Goal: Information Seeking & Learning: Check status

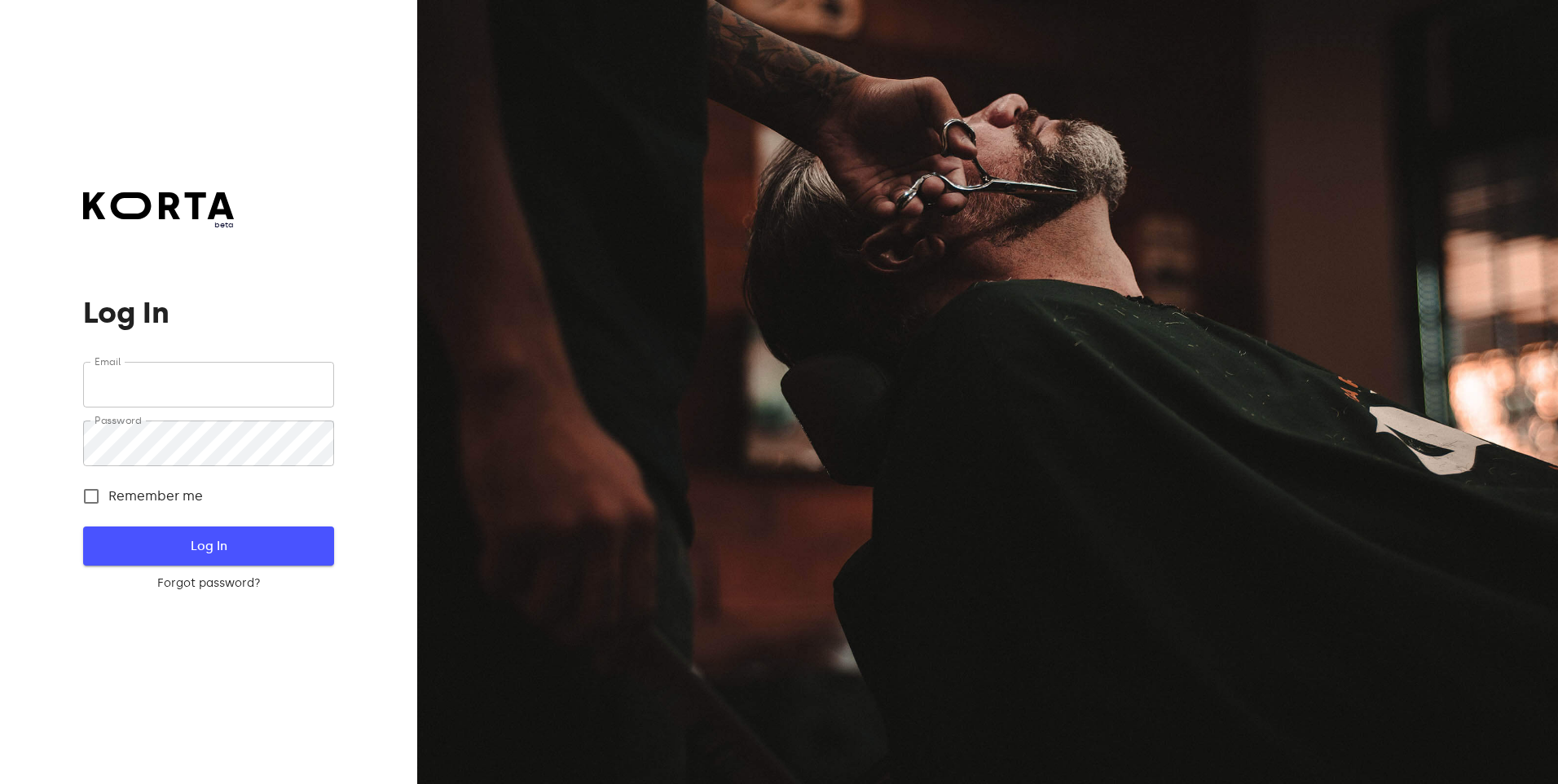
type input "info@talutti.lt"
click at [212, 533] on button "Log In" at bounding box center [208, 546] width 250 height 39
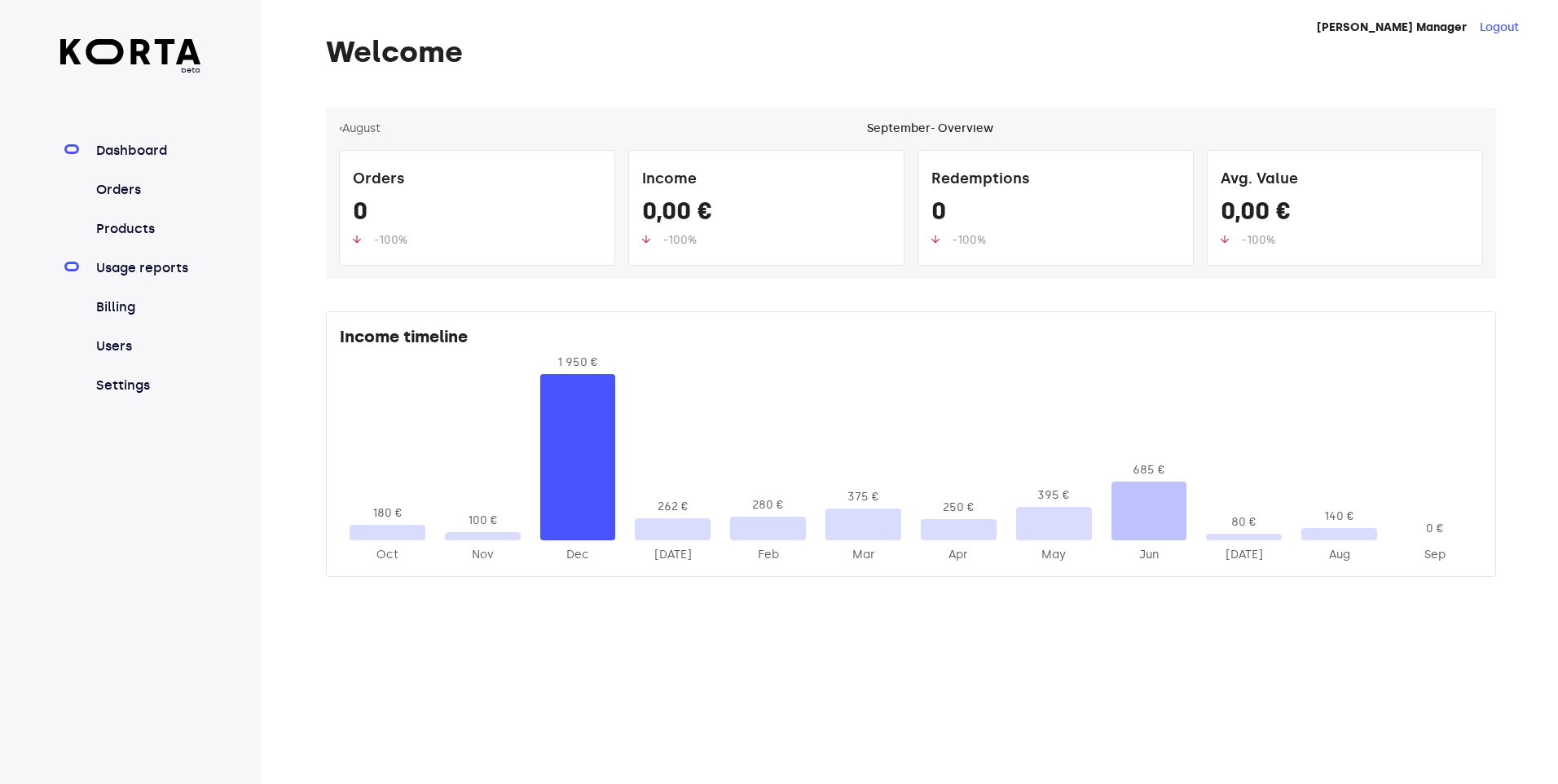
click at [133, 267] on link "Usage reports" at bounding box center [147, 267] width 109 height 20
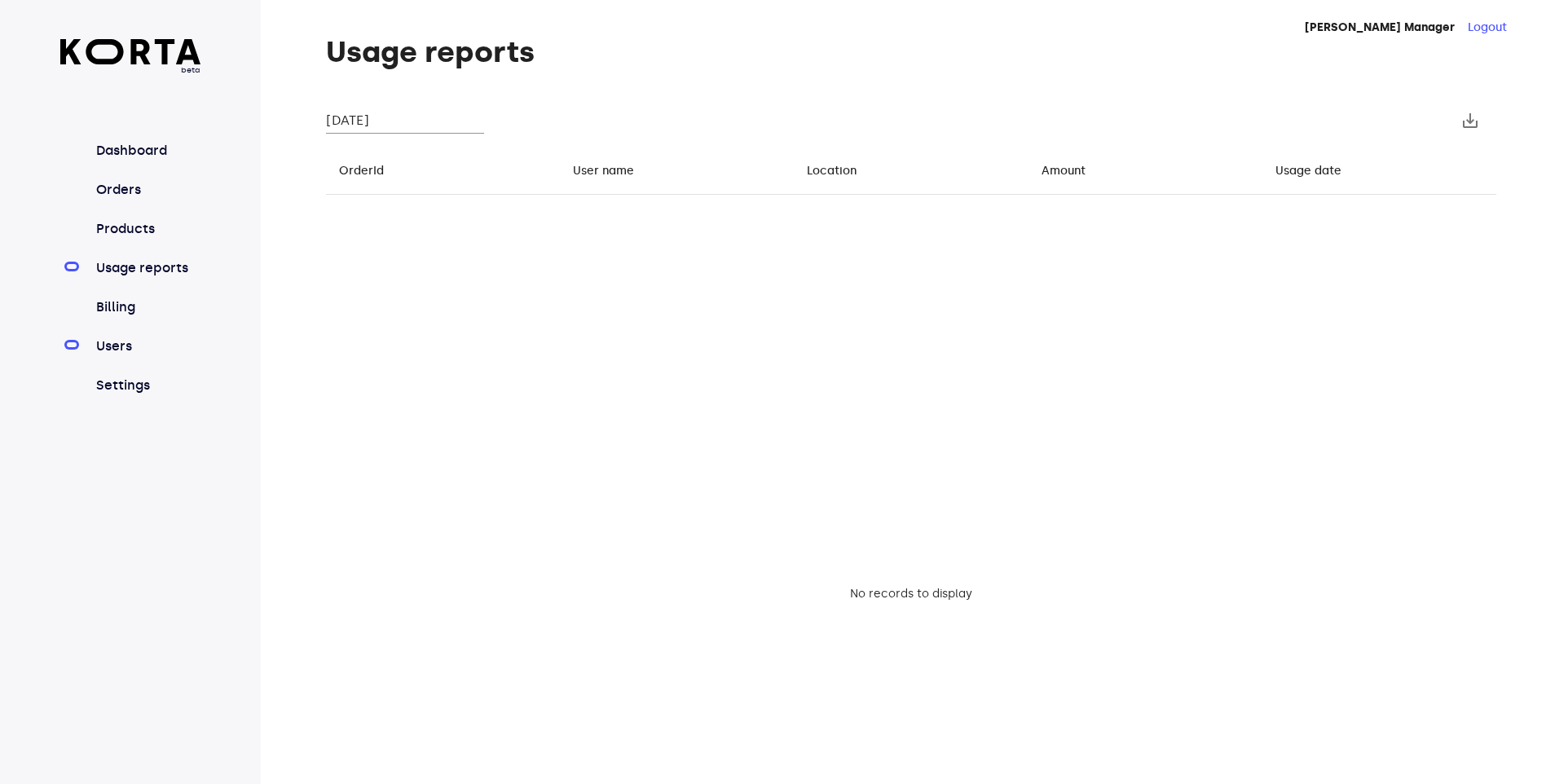
click at [106, 352] on link "Users" at bounding box center [147, 346] width 109 height 20
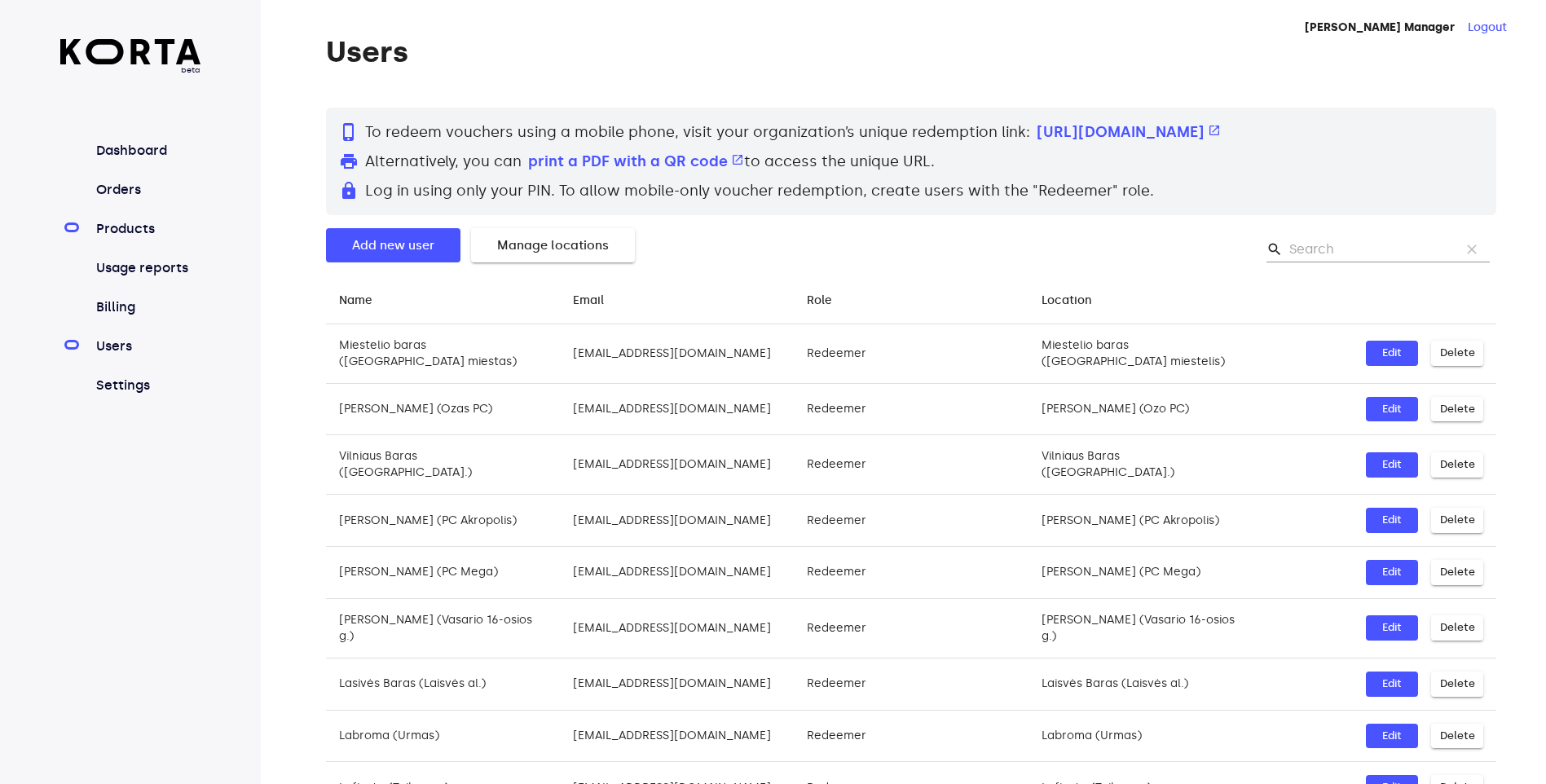
click at [125, 226] on link "Products" at bounding box center [147, 229] width 109 height 20
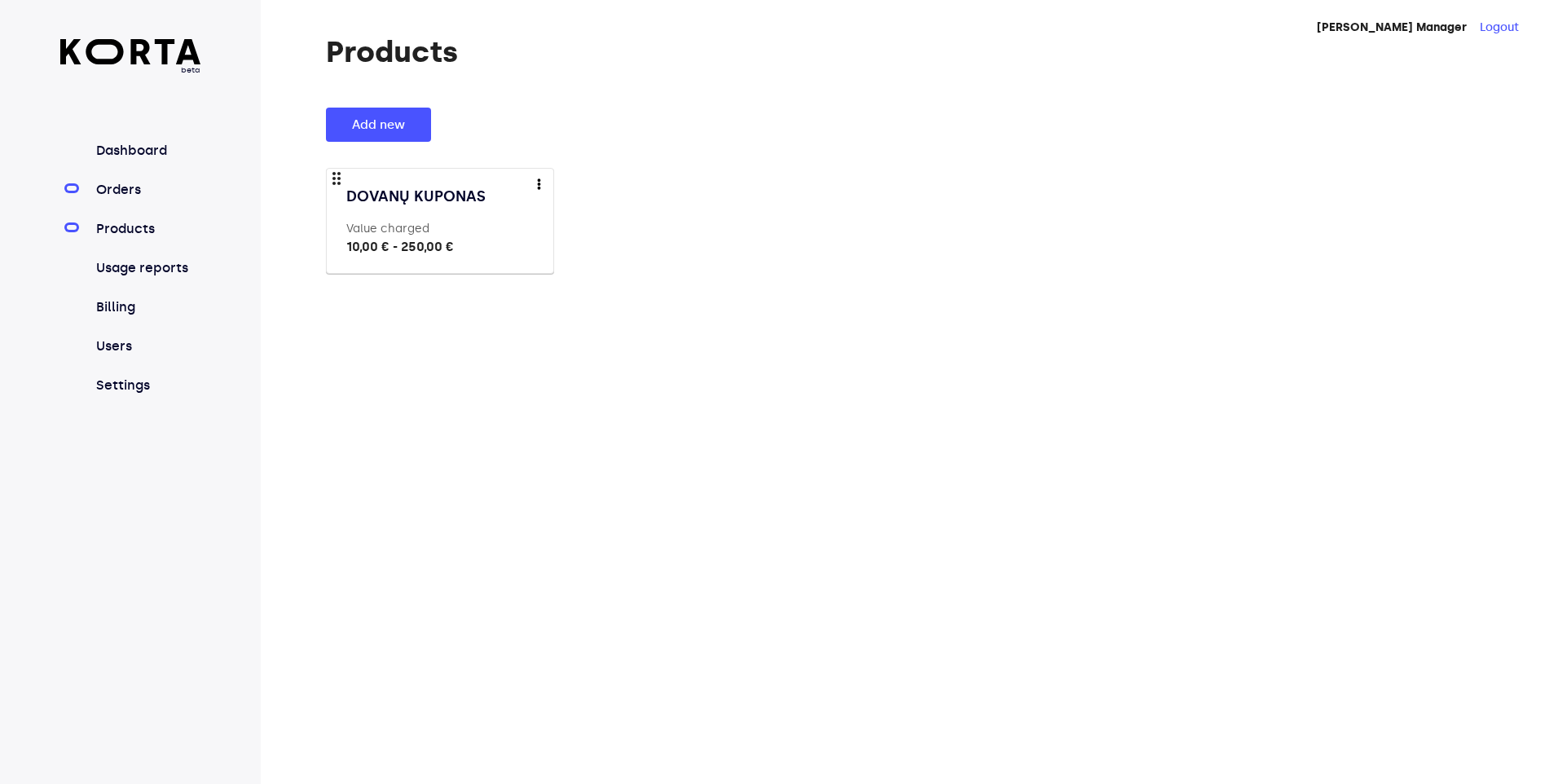
click at [121, 192] on link "Orders" at bounding box center [147, 189] width 109 height 20
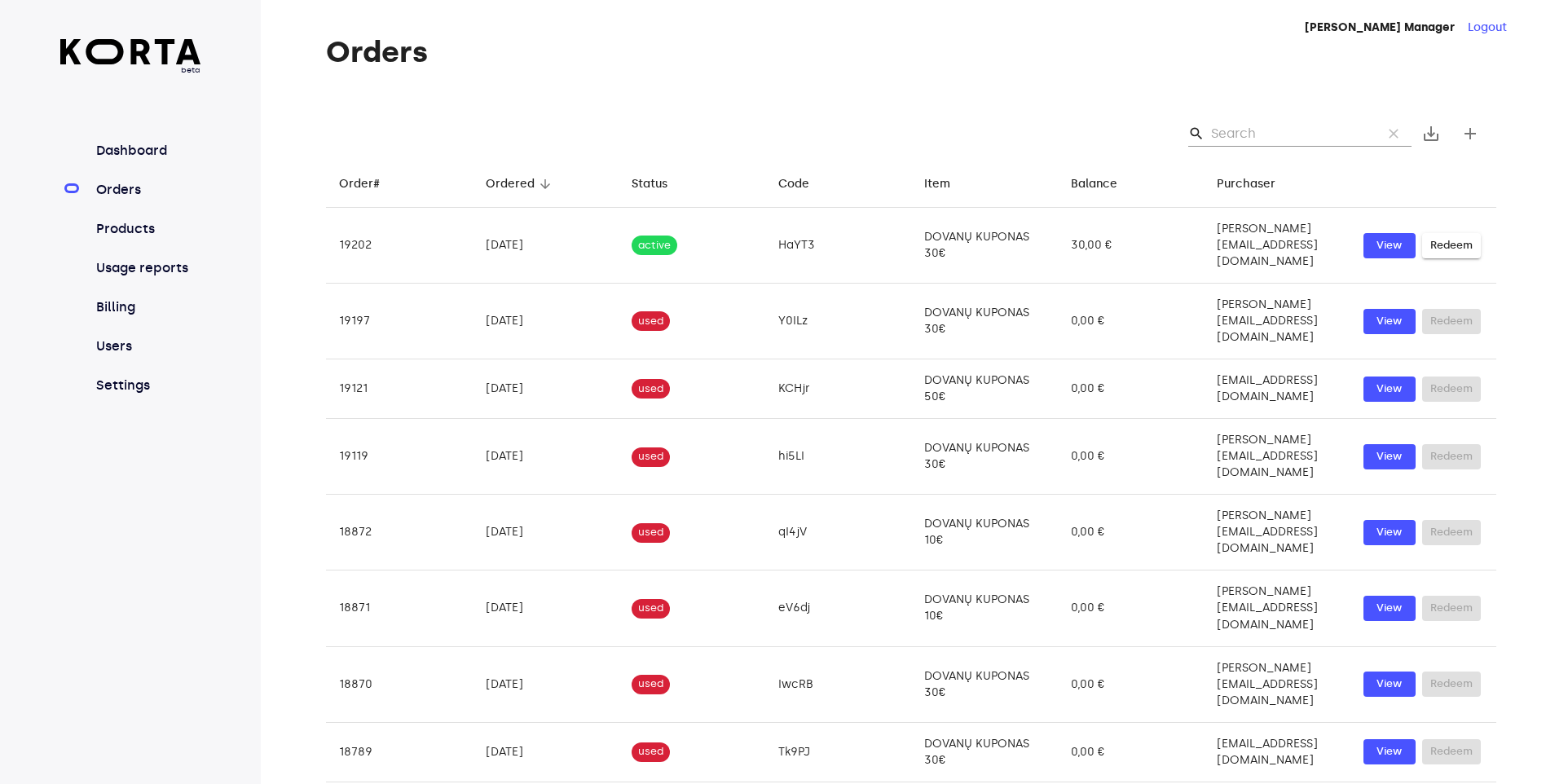
click at [1235, 119] on div "search clear save_alt add" at bounding box center [912, 134] width 1171 height 53
click at [1227, 132] on input "Search" at bounding box center [1290, 134] width 159 height 26
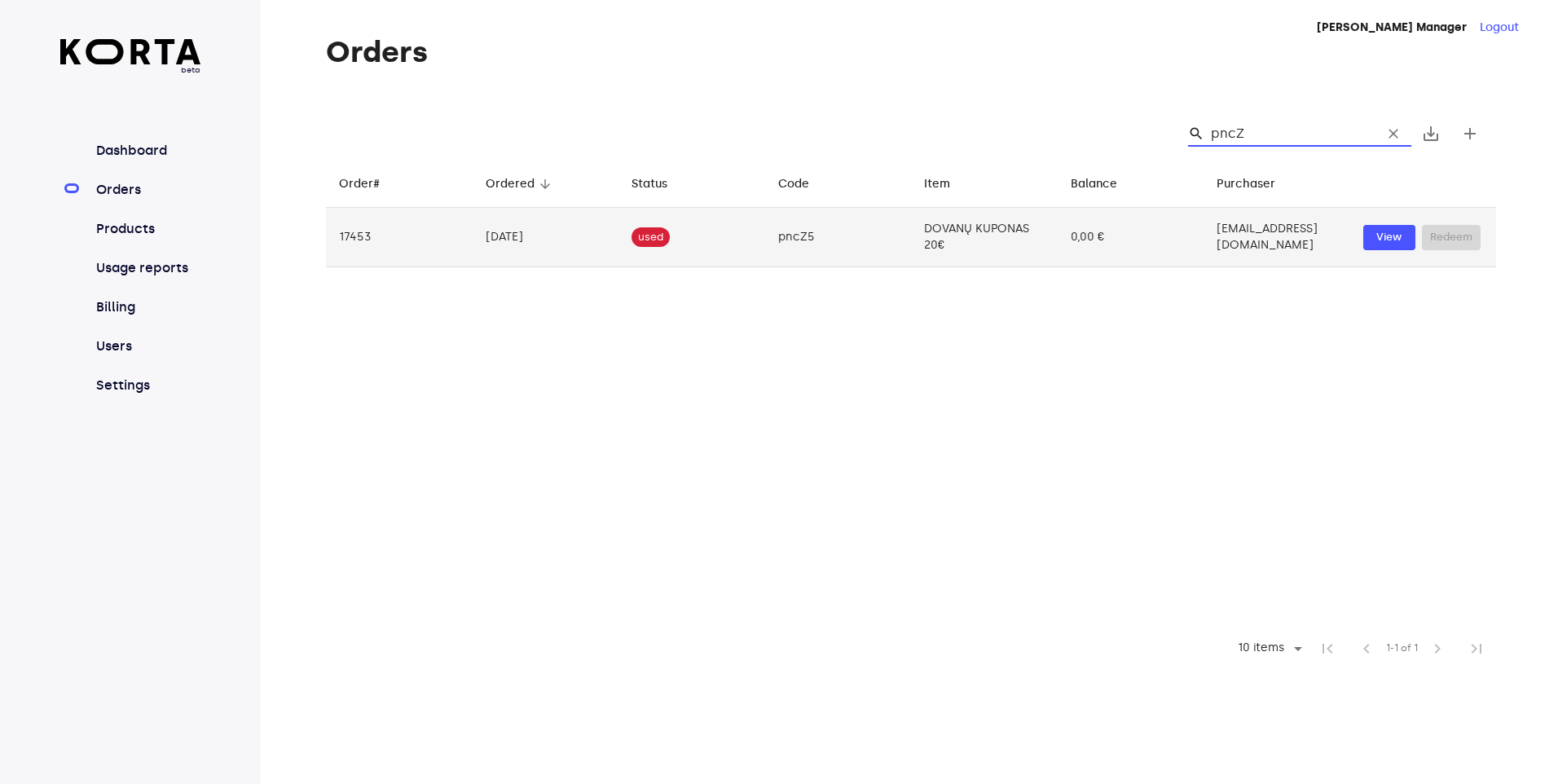
type input "pncZ"
click at [512, 237] on td "2025-5-4" at bounding box center [546, 237] width 146 height 59
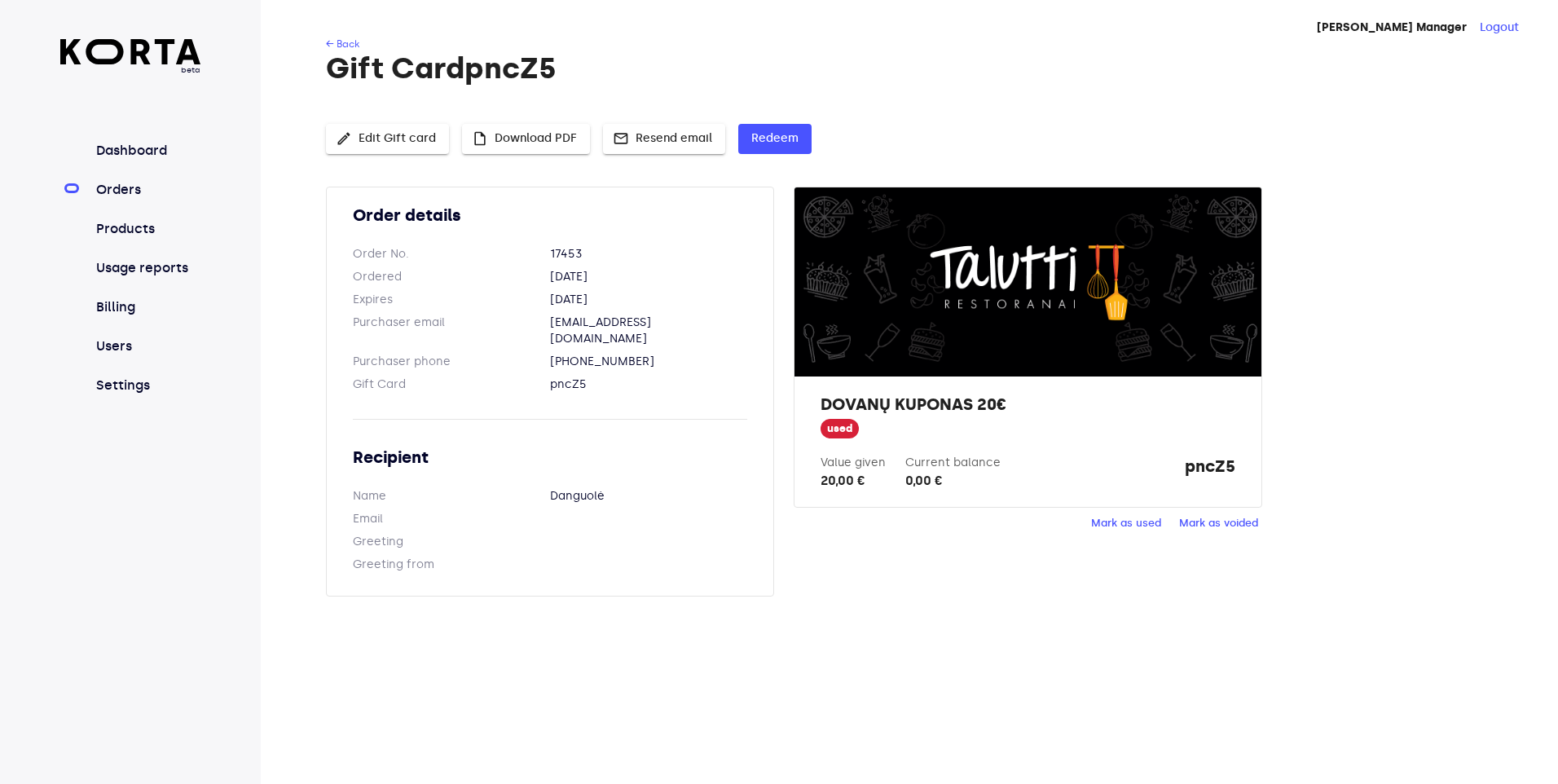
click at [120, 182] on link "Orders" at bounding box center [147, 189] width 109 height 20
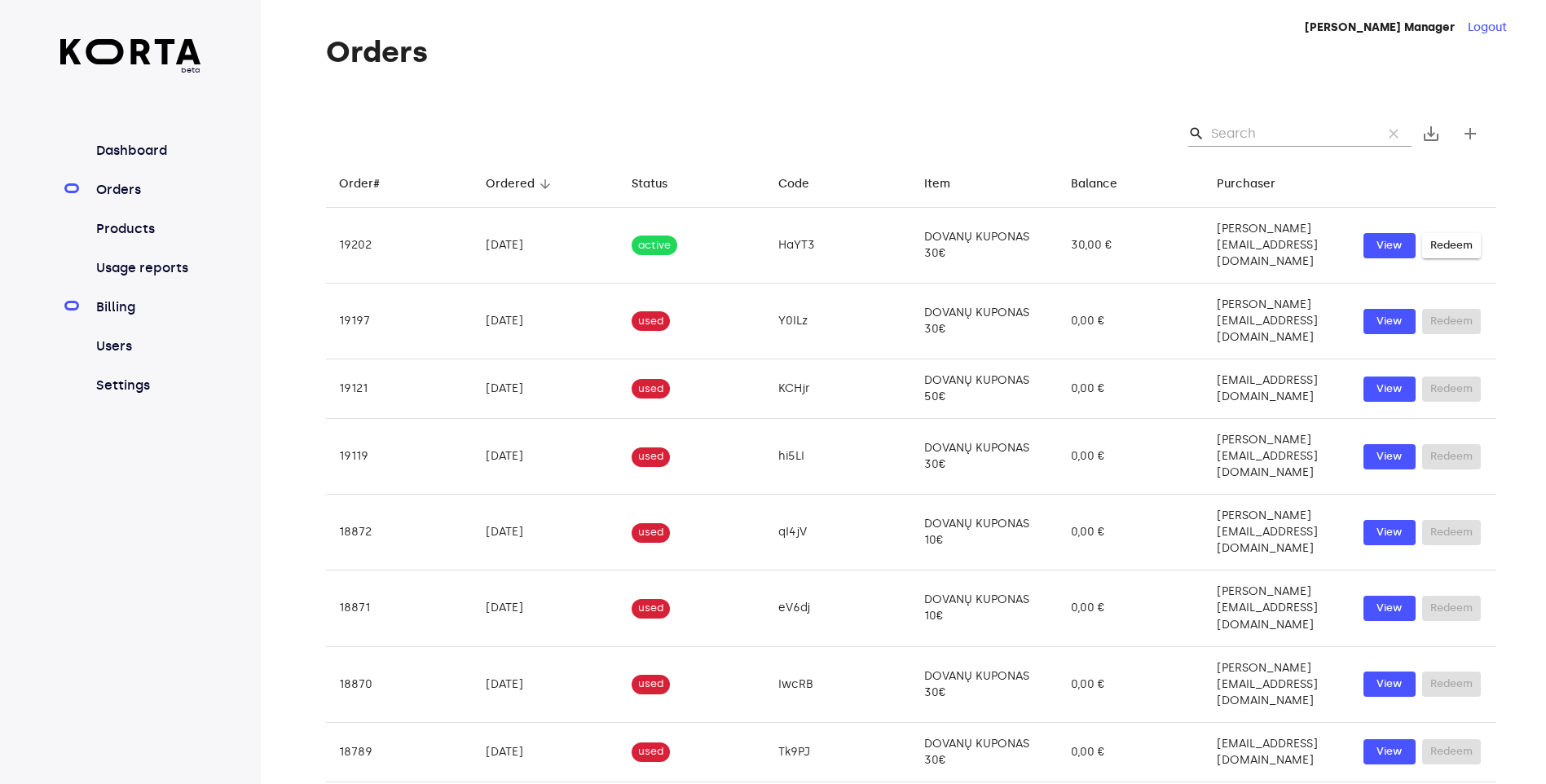
click at [114, 305] on link "Billing" at bounding box center [147, 307] width 109 height 20
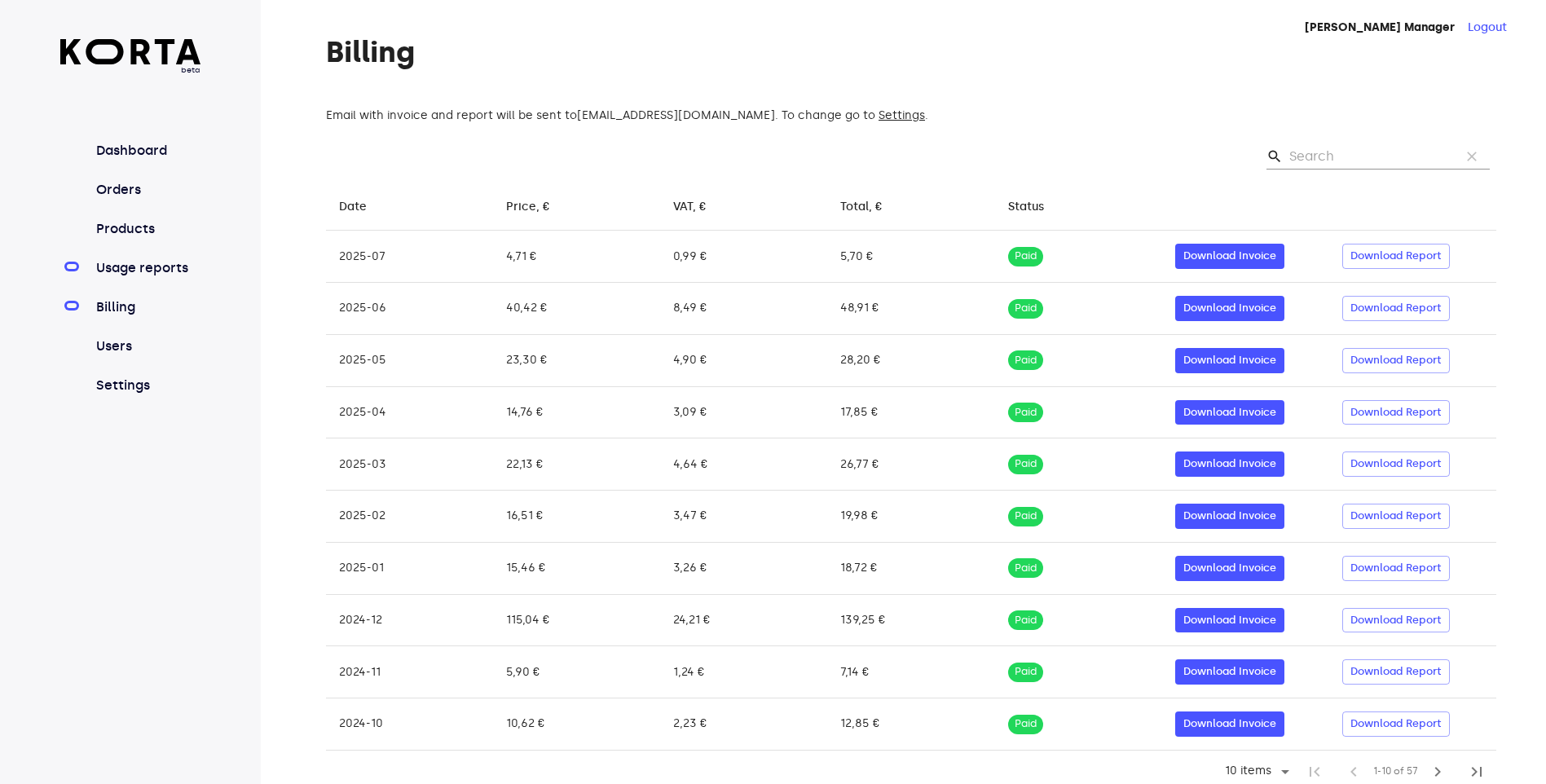
click at [111, 272] on link "Usage reports" at bounding box center [147, 267] width 109 height 20
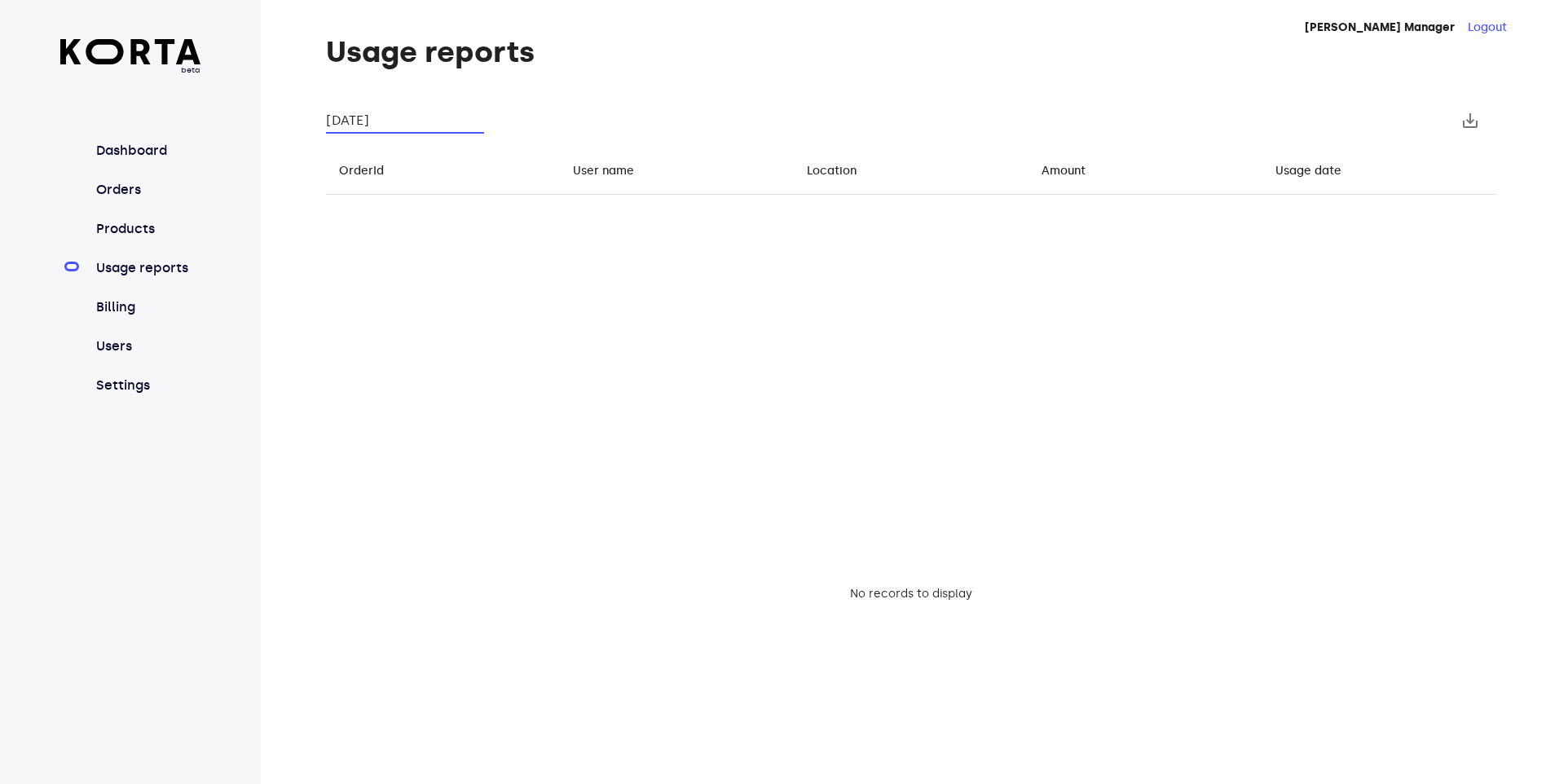
click at [450, 126] on input "September 2025" at bounding box center [405, 121] width 159 height 26
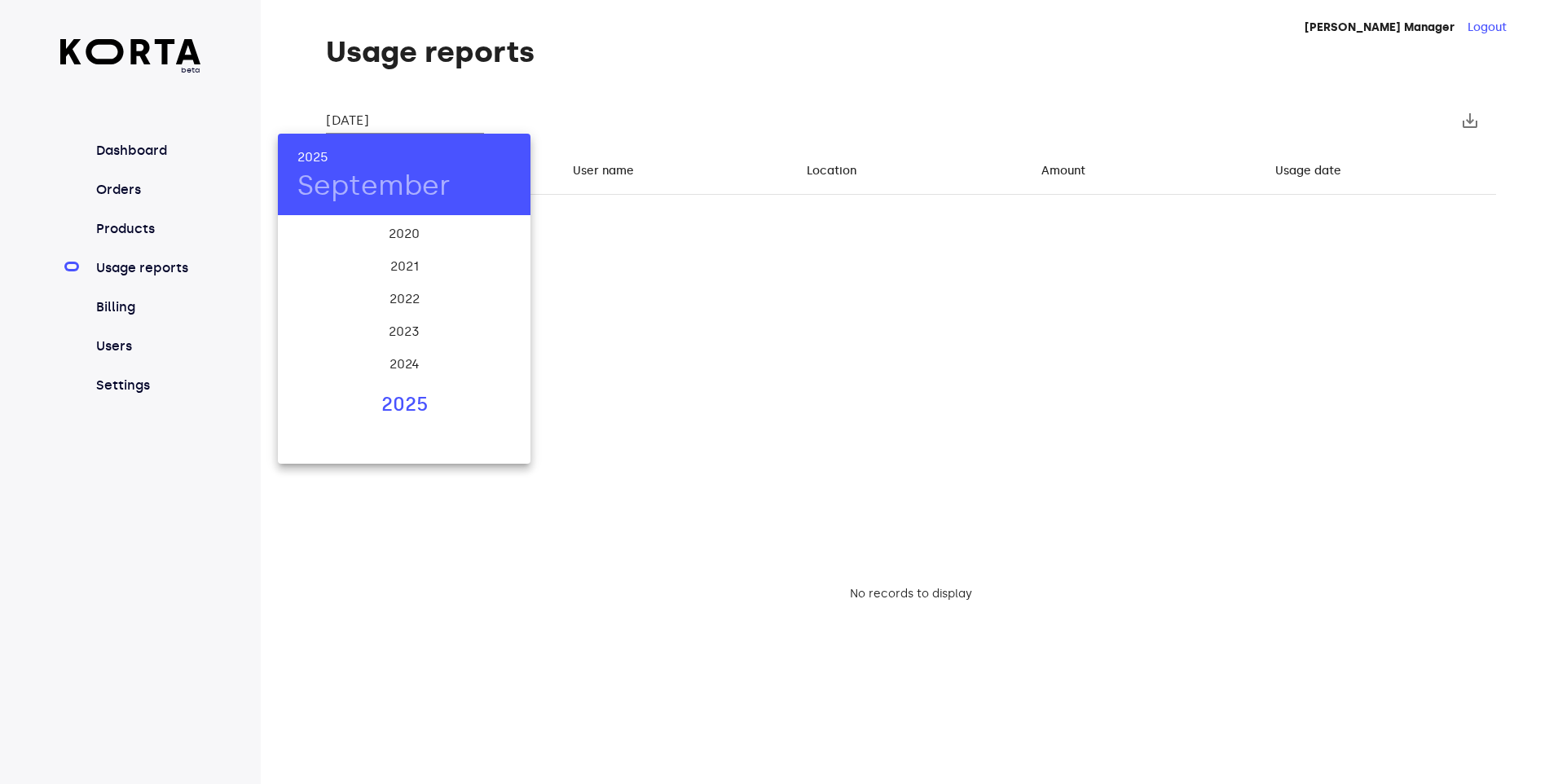
click at [417, 400] on div "2025" at bounding box center [403, 404] width 252 height 33
click at [409, 363] on div "Aug" at bounding box center [403, 369] width 83 height 61
type input "August 2025"
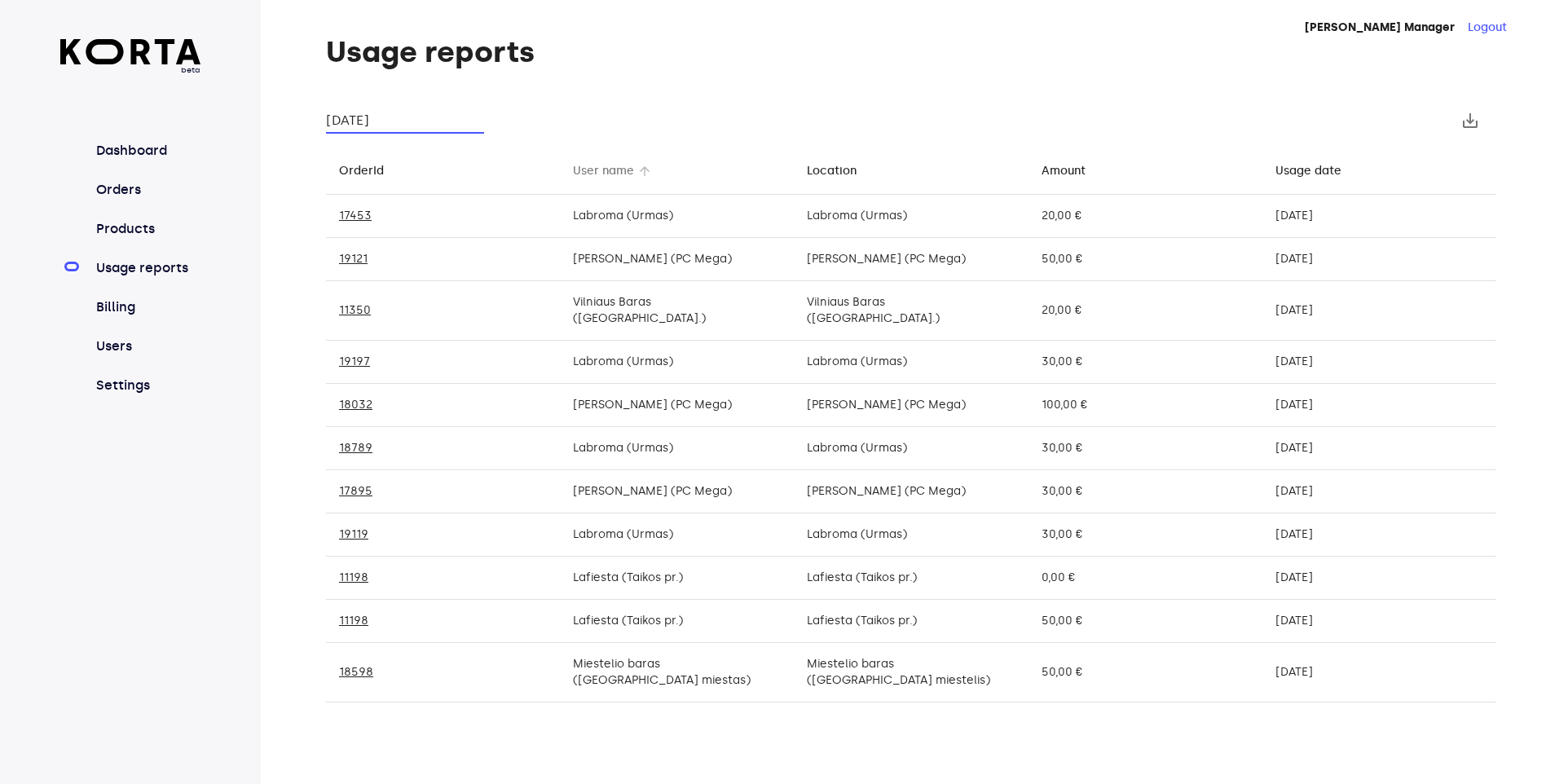
click at [626, 173] on div "User name" at bounding box center [603, 171] width 61 height 20
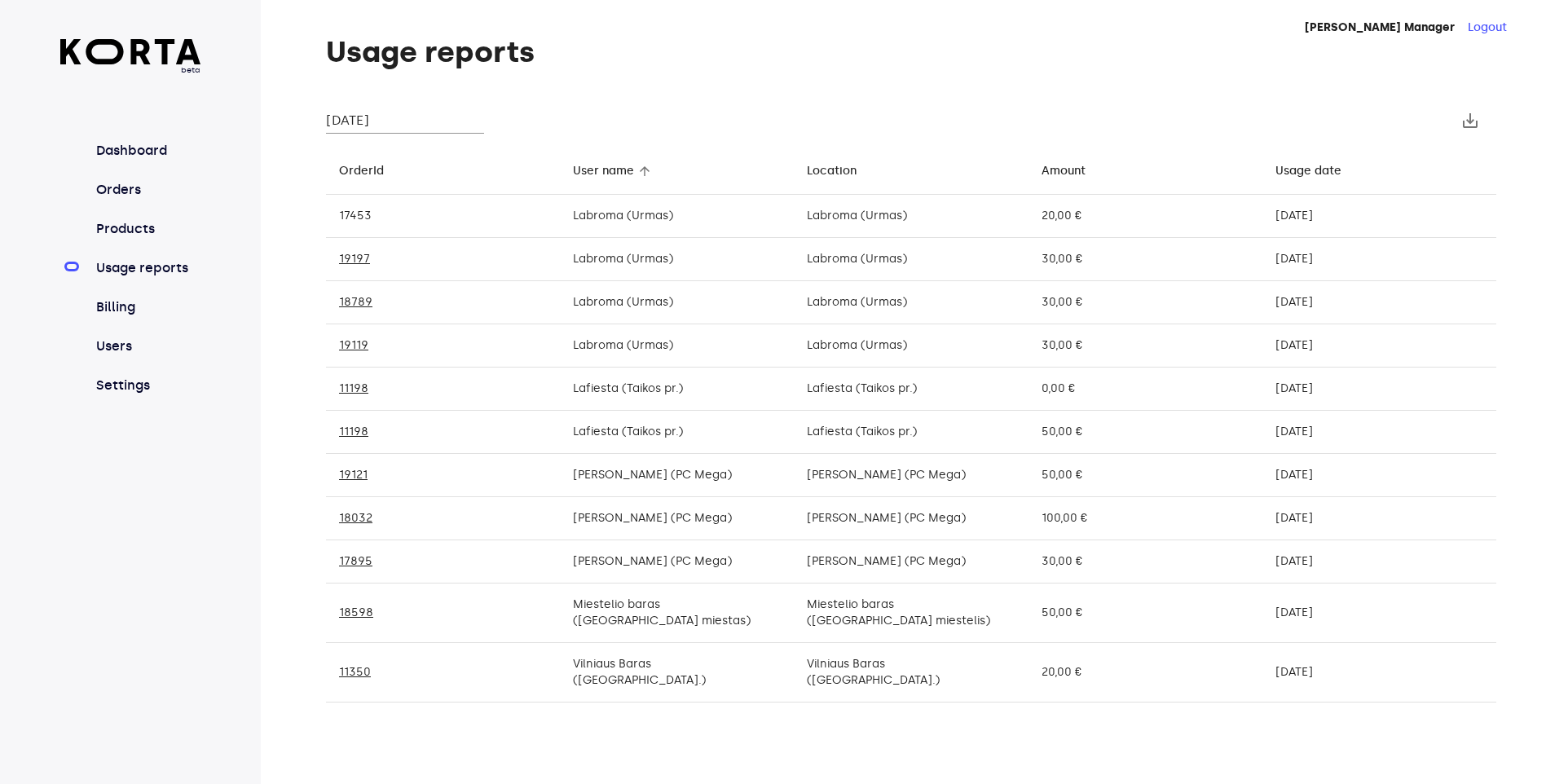
click at [357, 220] on link "17453" at bounding box center [355, 215] width 33 height 14
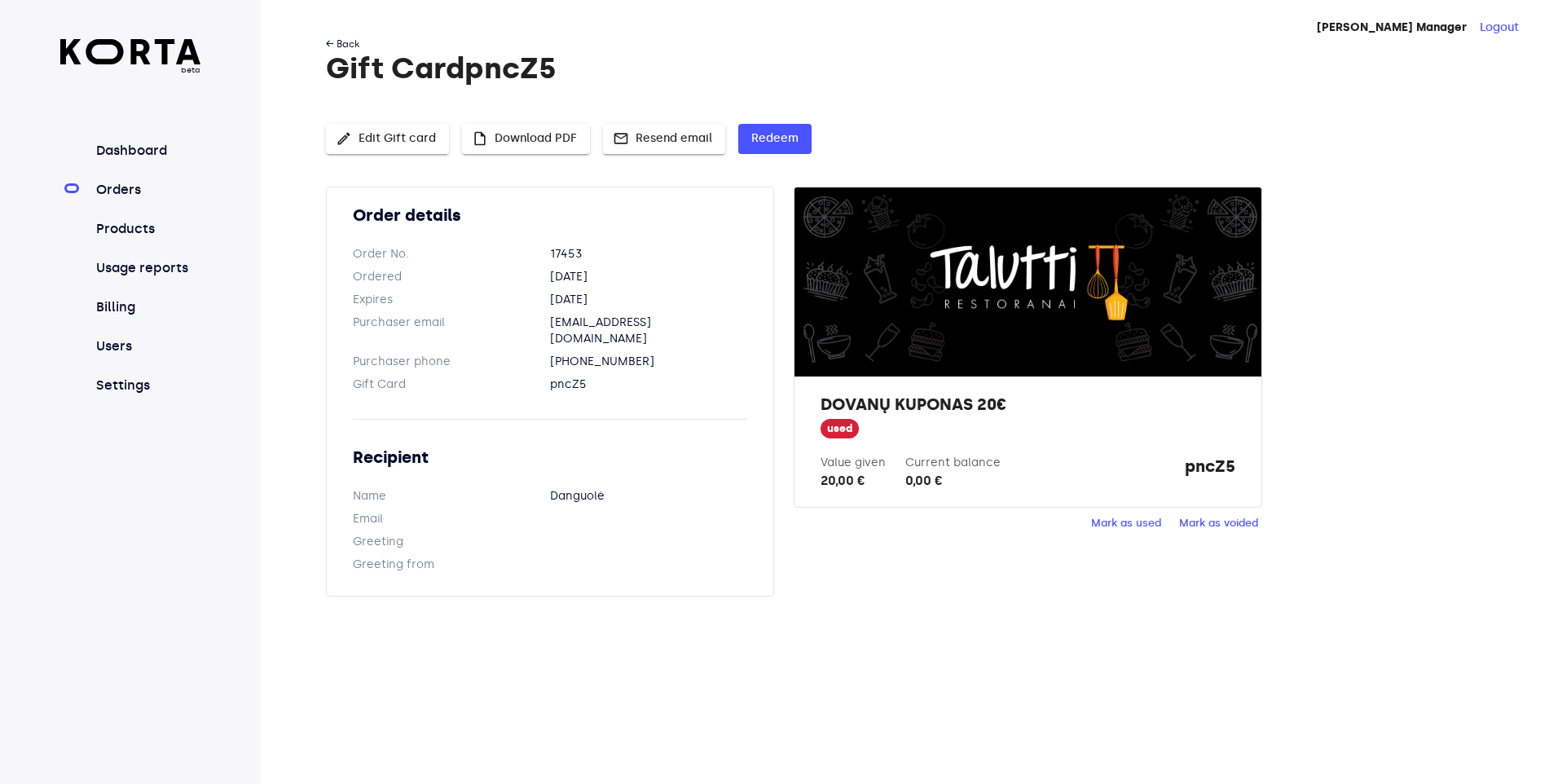
click at [340, 42] on link "← Back" at bounding box center [343, 44] width 34 height 11
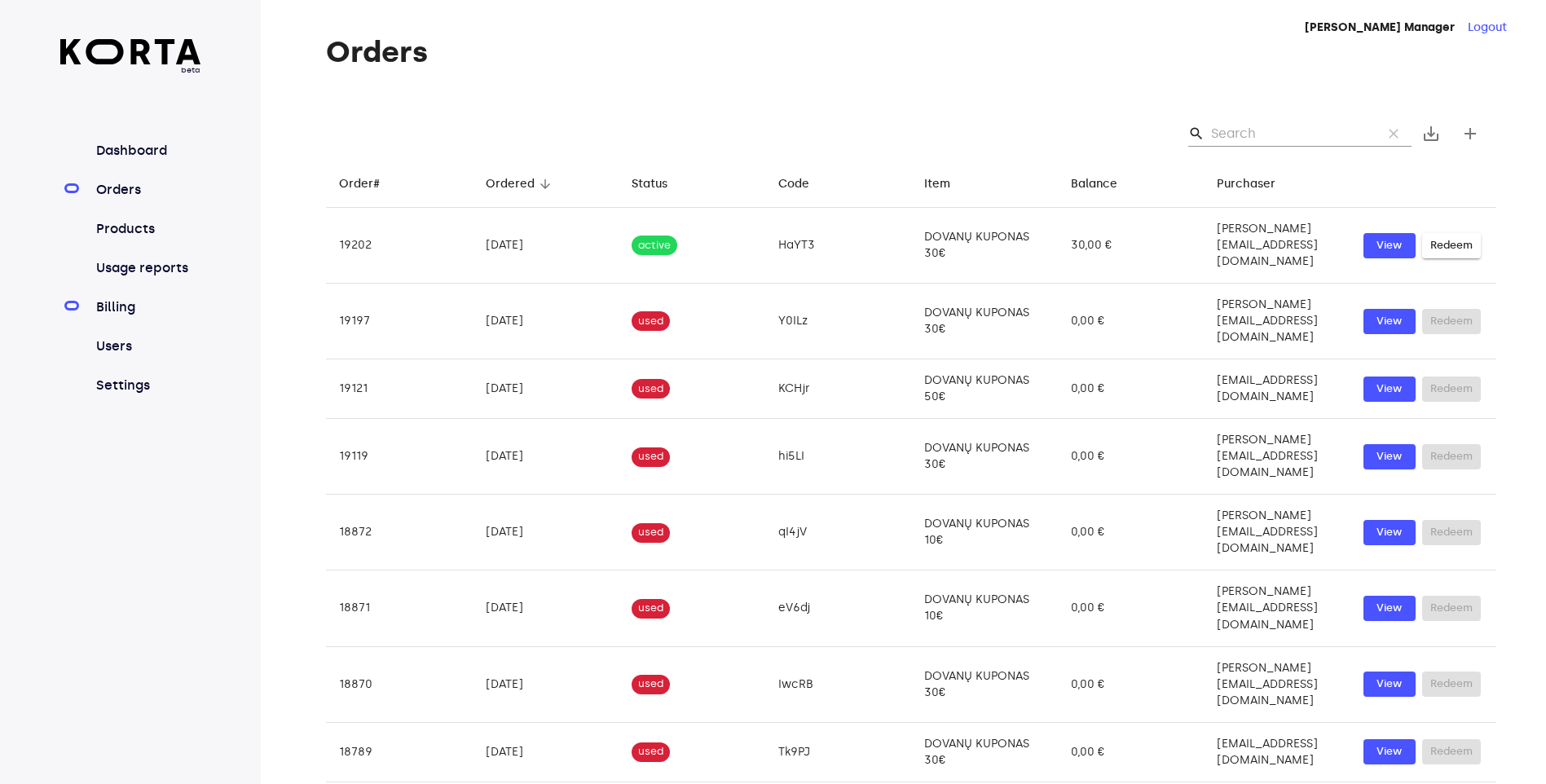
click at [118, 310] on link "Billing" at bounding box center [147, 307] width 109 height 20
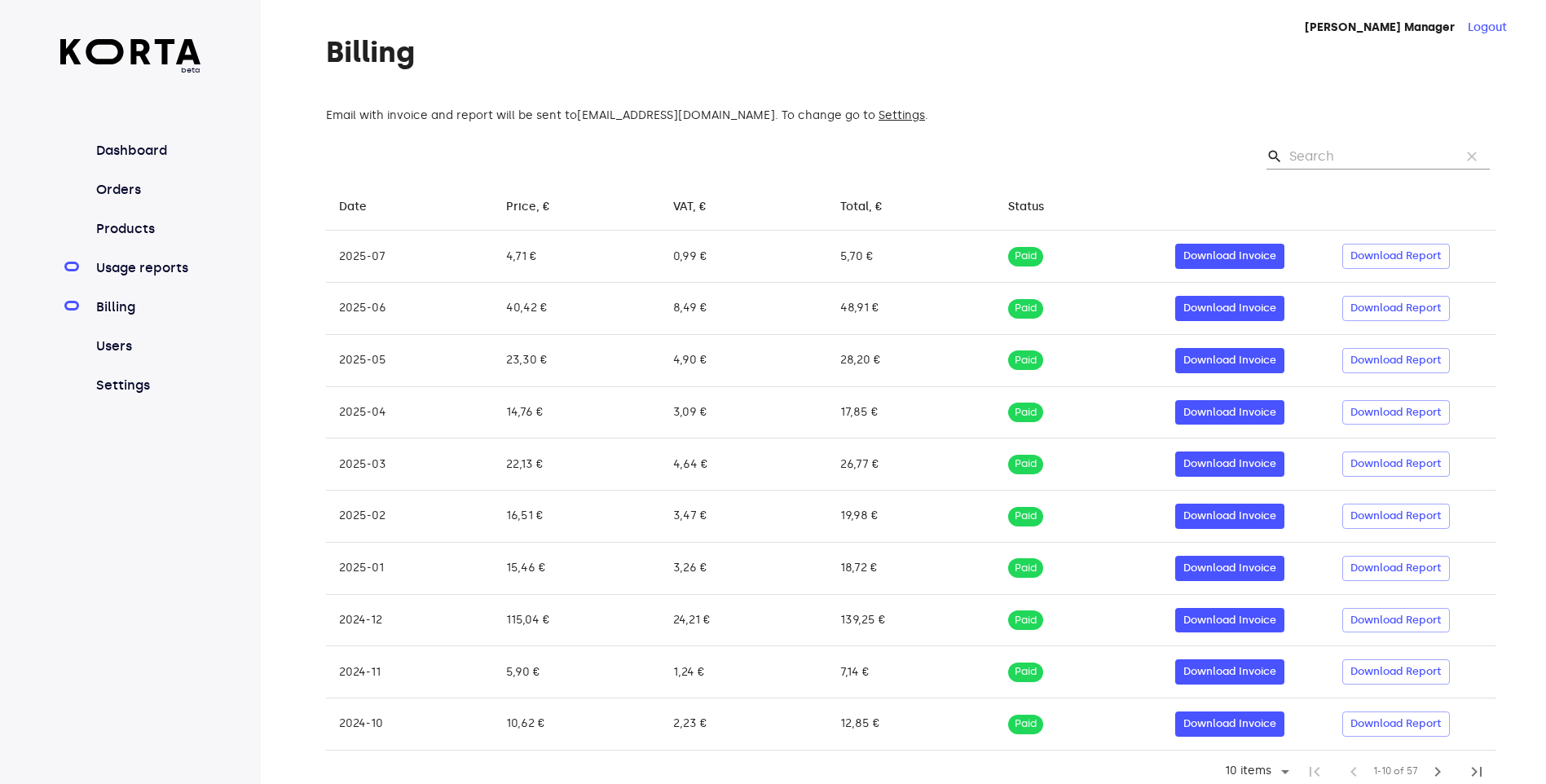
click at [135, 277] on link "Usage reports" at bounding box center [147, 267] width 109 height 20
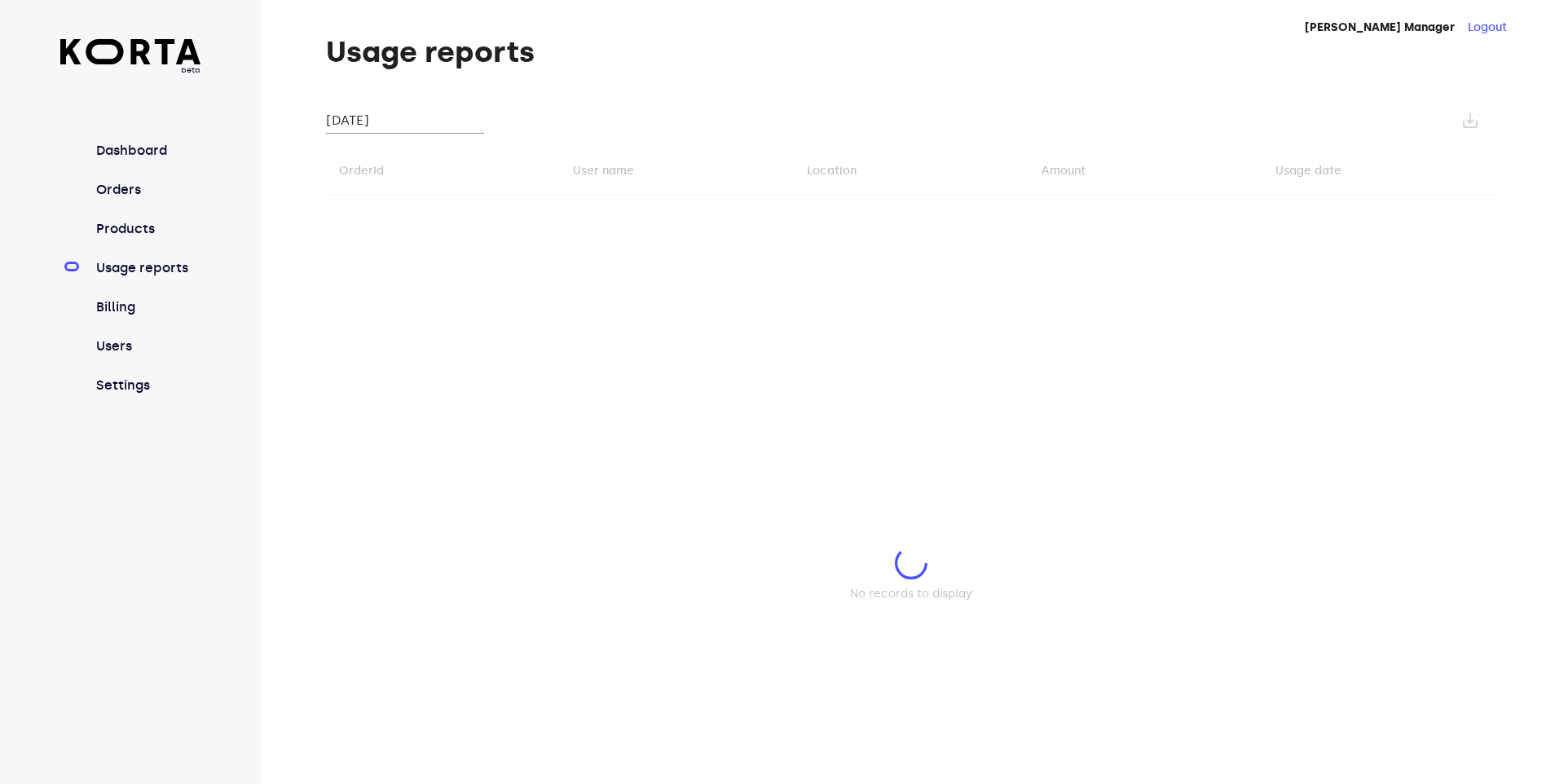
click at [421, 109] on input "September 2025" at bounding box center [405, 121] width 159 height 26
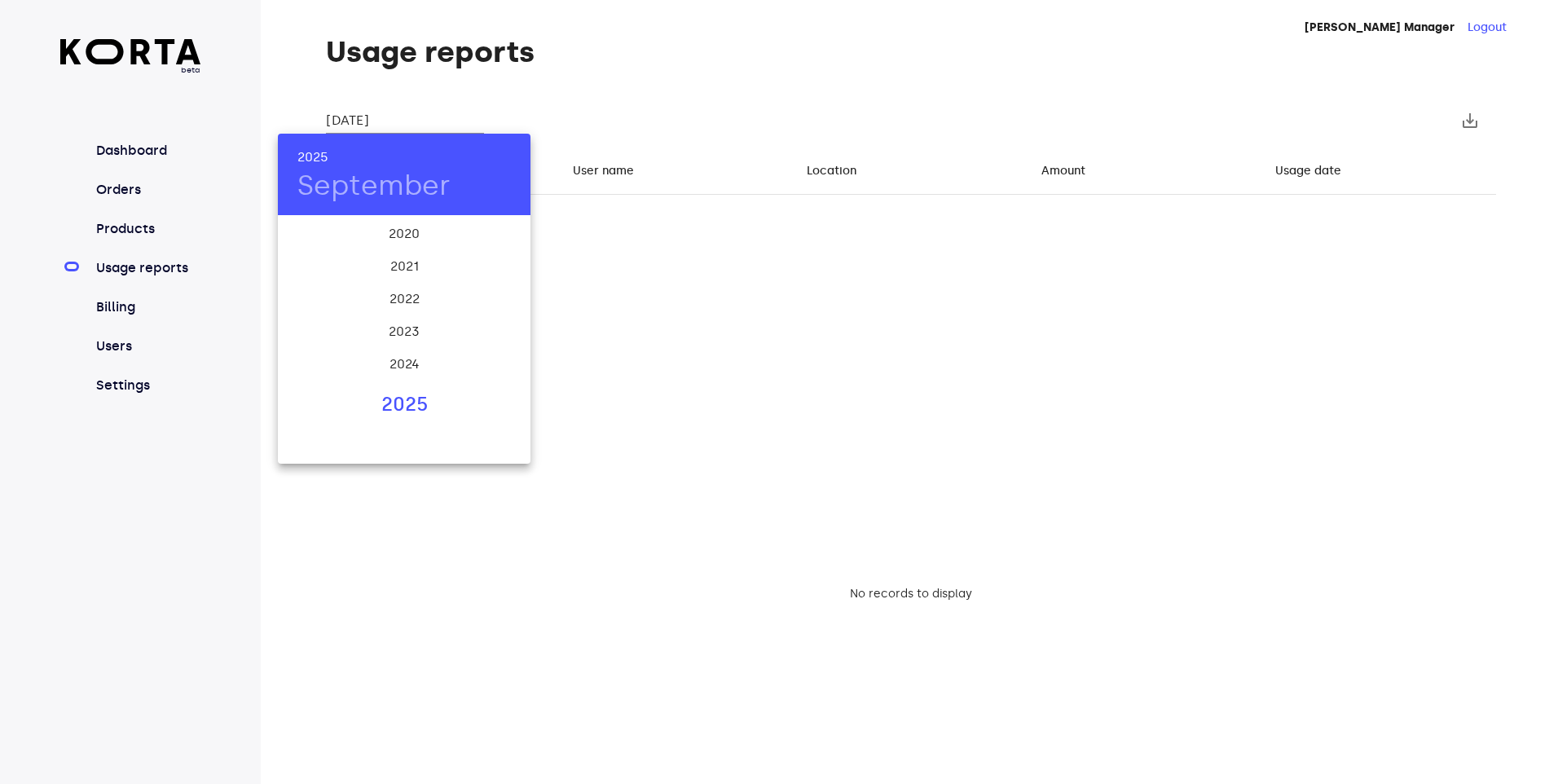
click at [402, 411] on div "2025" at bounding box center [403, 404] width 252 height 33
click at [403, 369] on div "Aug" at bounding box center [403, 369] width 83 height 61
type input "August 2025"
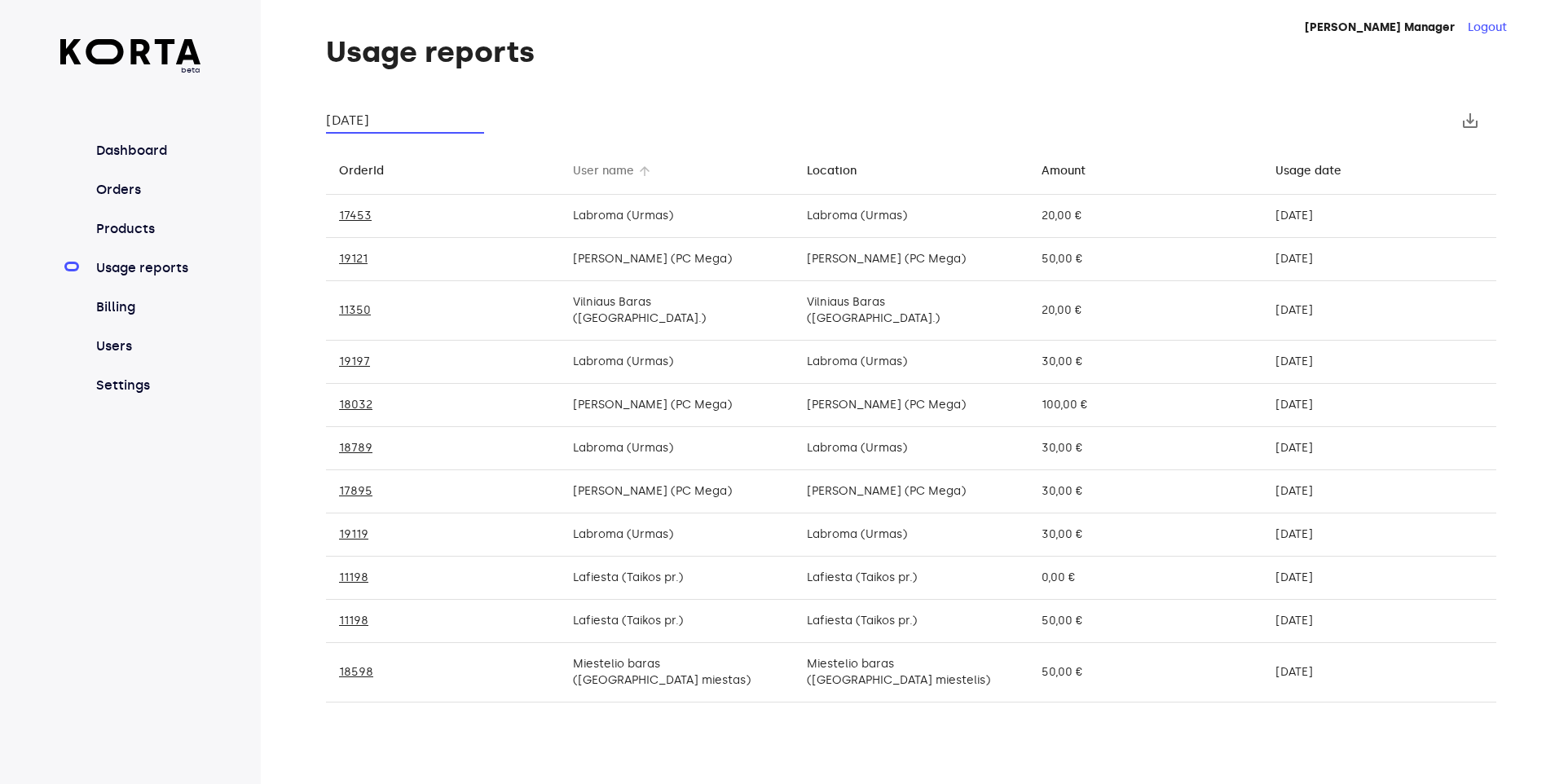
click at [619, 167] on div "User name" at bounding box center [603, 171] width 61 height 20
